Goal: Information Seeking & Learning: Compare options

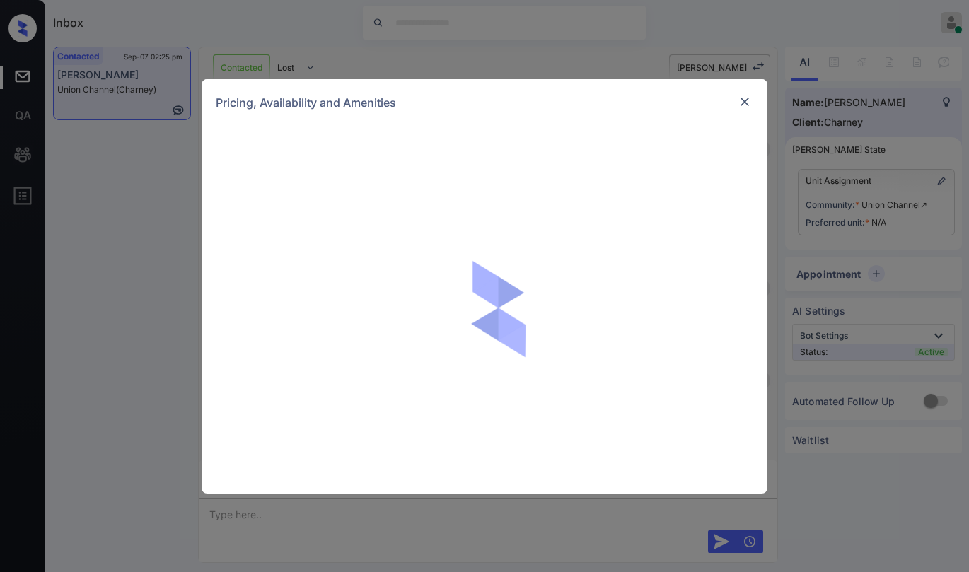
scroll to position [1700, 0]
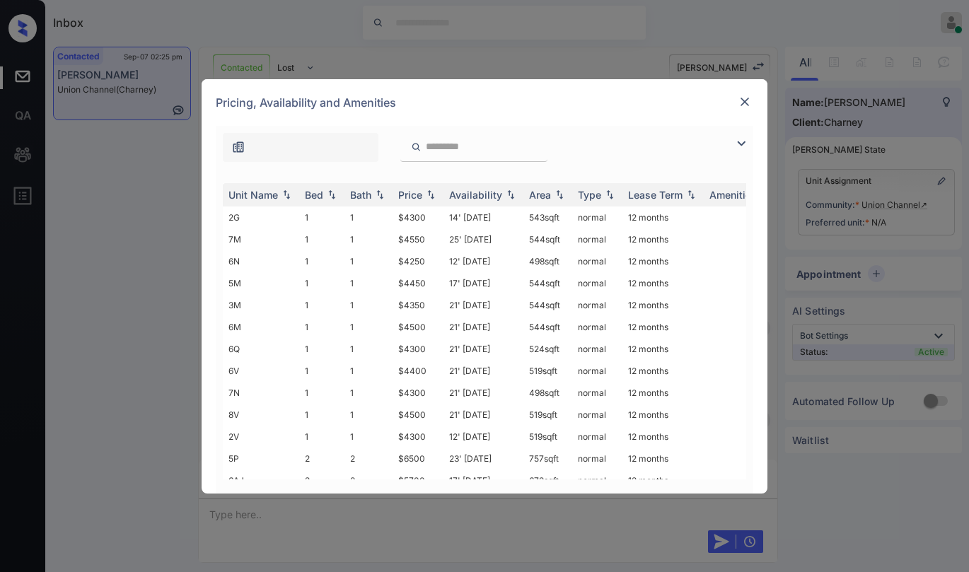
click at [739, 147] on img at bounding box center [741, 143] width 17 height 17
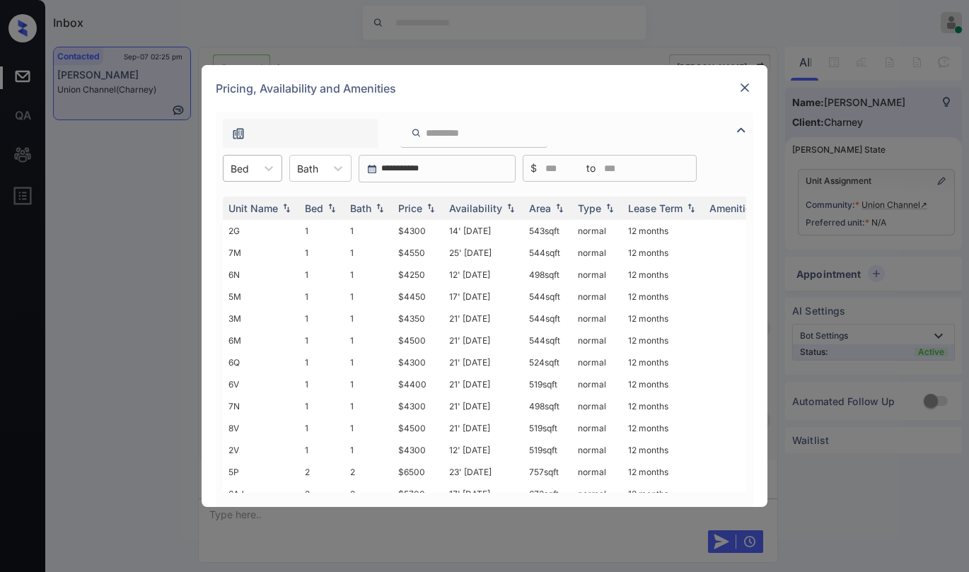
click at [254, 173] on div "Bed" at bounding box center [240, 169] width 33 height 21
click at [243, 233] on div "2" at bounding box center [252, 228] width 59 height 25
click at [415, 206] on div "Price" at bounding box center [410, 208] width 24 height 12
click at [417, 206] on div "Price" at bounding box center [410, 208] width 24 height 12
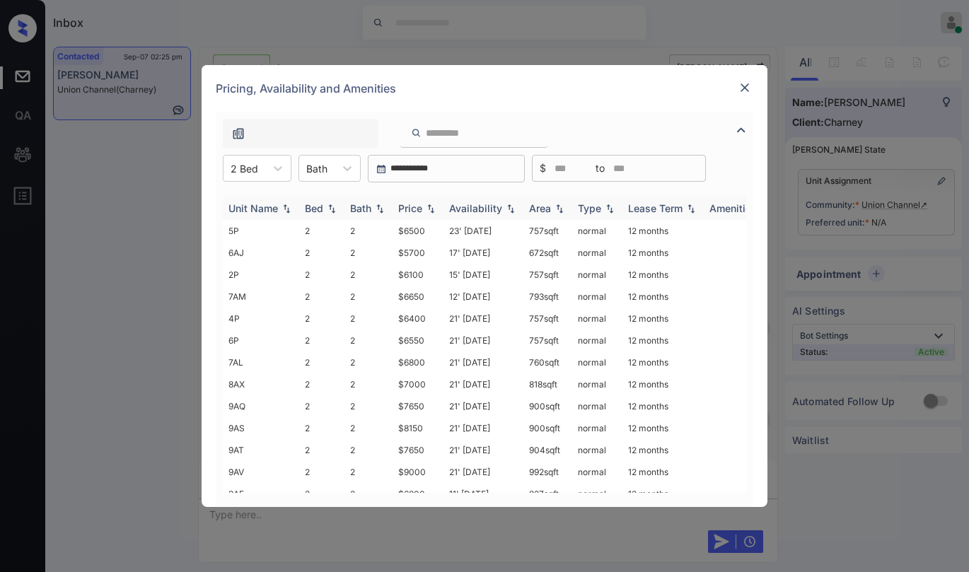
click at [416, 207] on div "Price" at bounding box center [410, 208] width 24 height 12
click at [422, 204] on div "Price" at bounding box center [410, 208] width 24 height 12
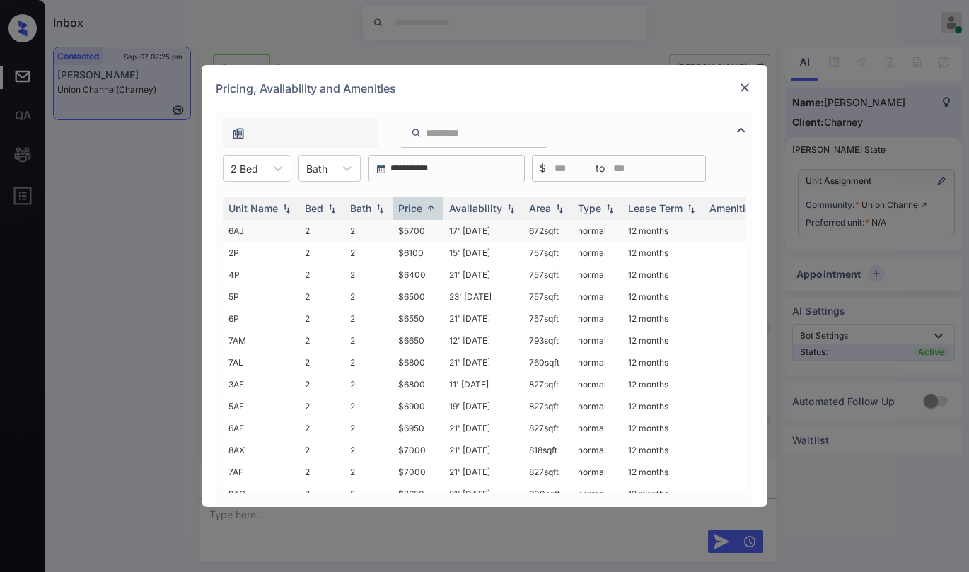
click at [412, 229] on td "$5700" at bounding box center [418, 231] width 51 height 22
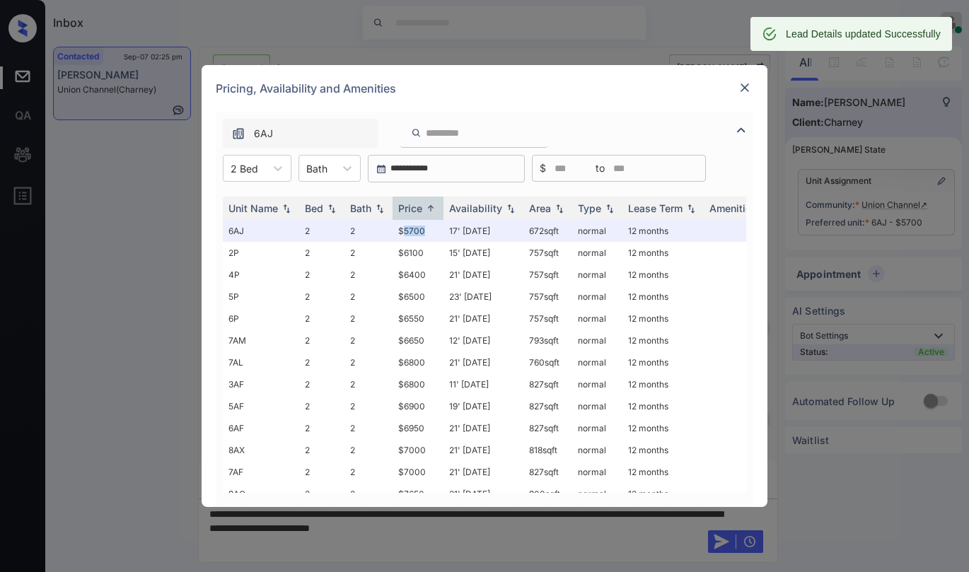
click at [745, 91] on img at bounding box center [745, 88] width 14 height 14
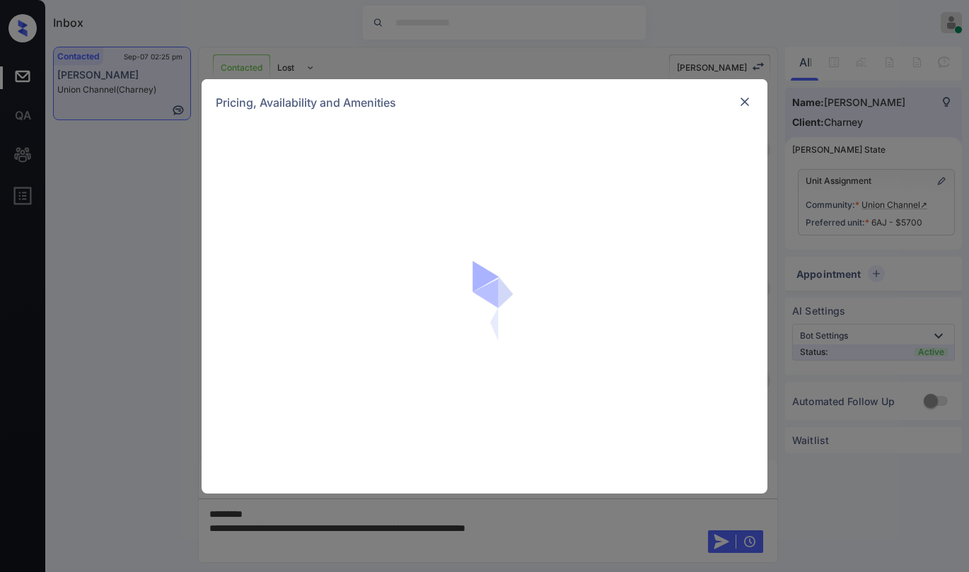
scroll to position [1650, 0]
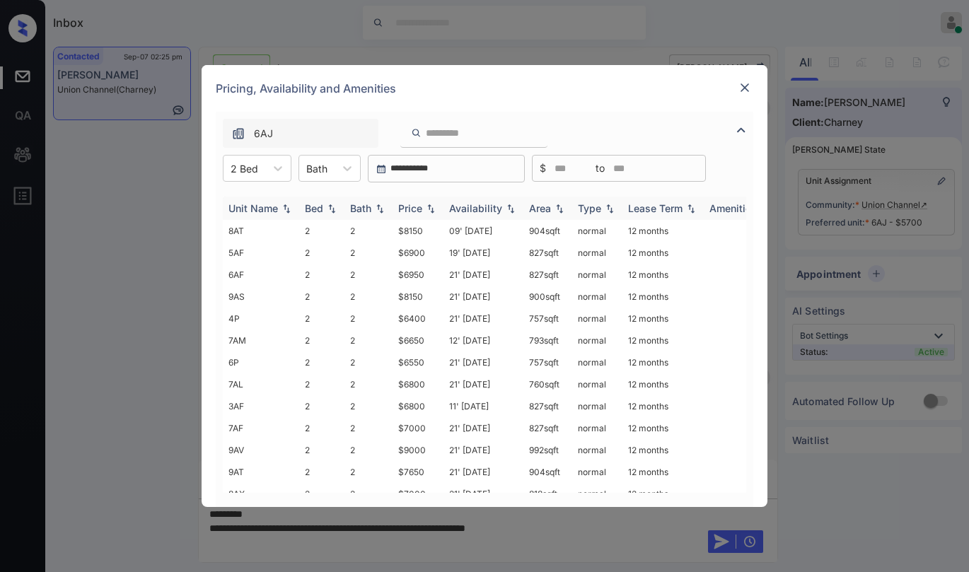
click at [430, 211] on img at bounding box center [431, 209] width 14 height 10
click at [427, 209] on img at bounding box center [431, 208] width 14 height 11
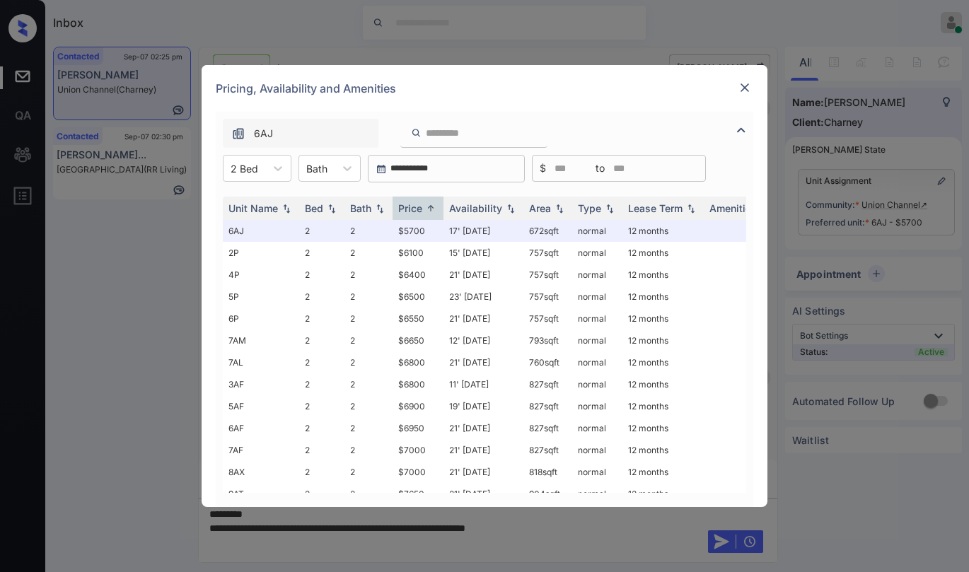
click at [747, 89] on img at bounding box center [745, 88] width 14 height 14
